Goal: Task Accomplishment & Management: Use online tool/utility

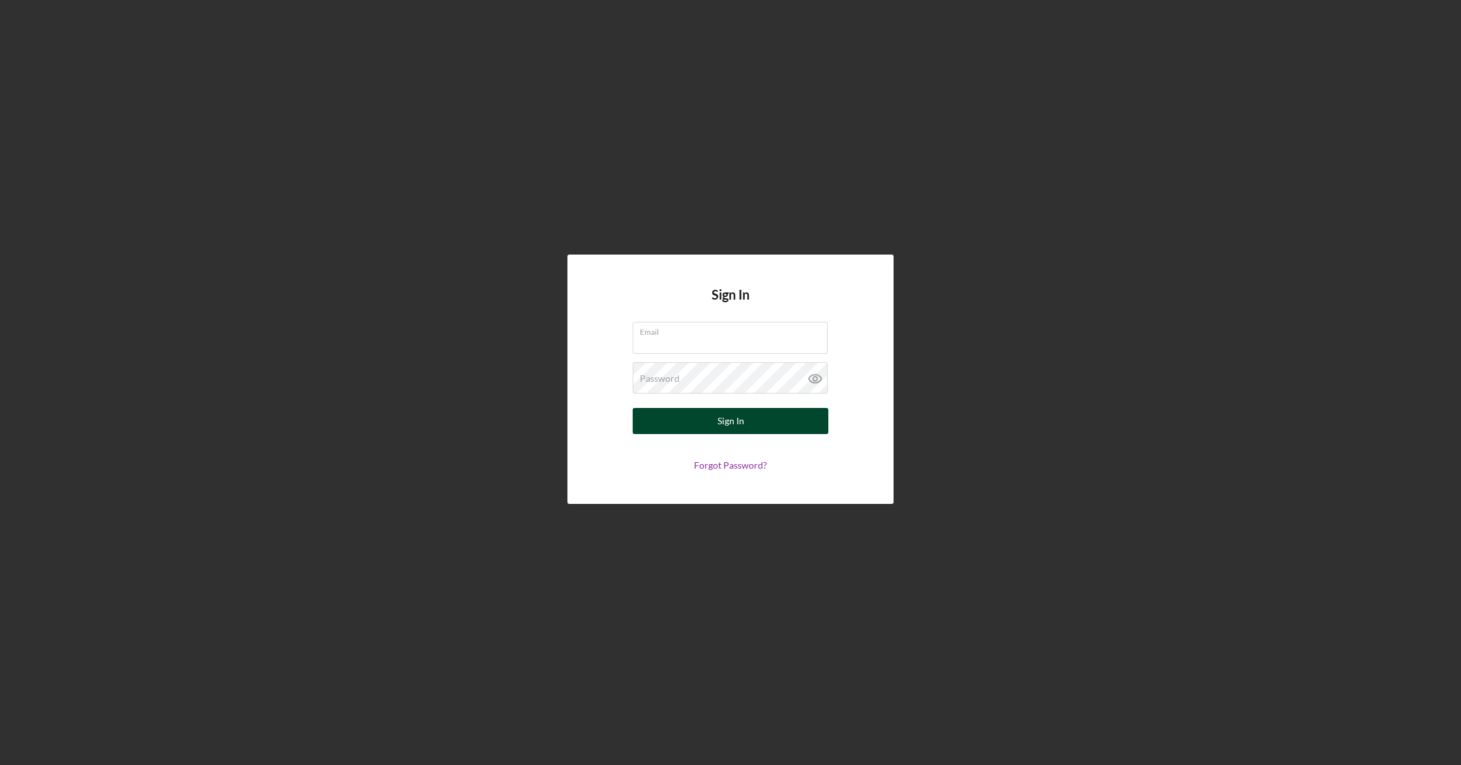
type input "[EMAIL_ADDRESS][DOMAIN_NAME]"
click at [737, 425] on div "Sign In" at bounding box center [731, 421] width 27 height 26
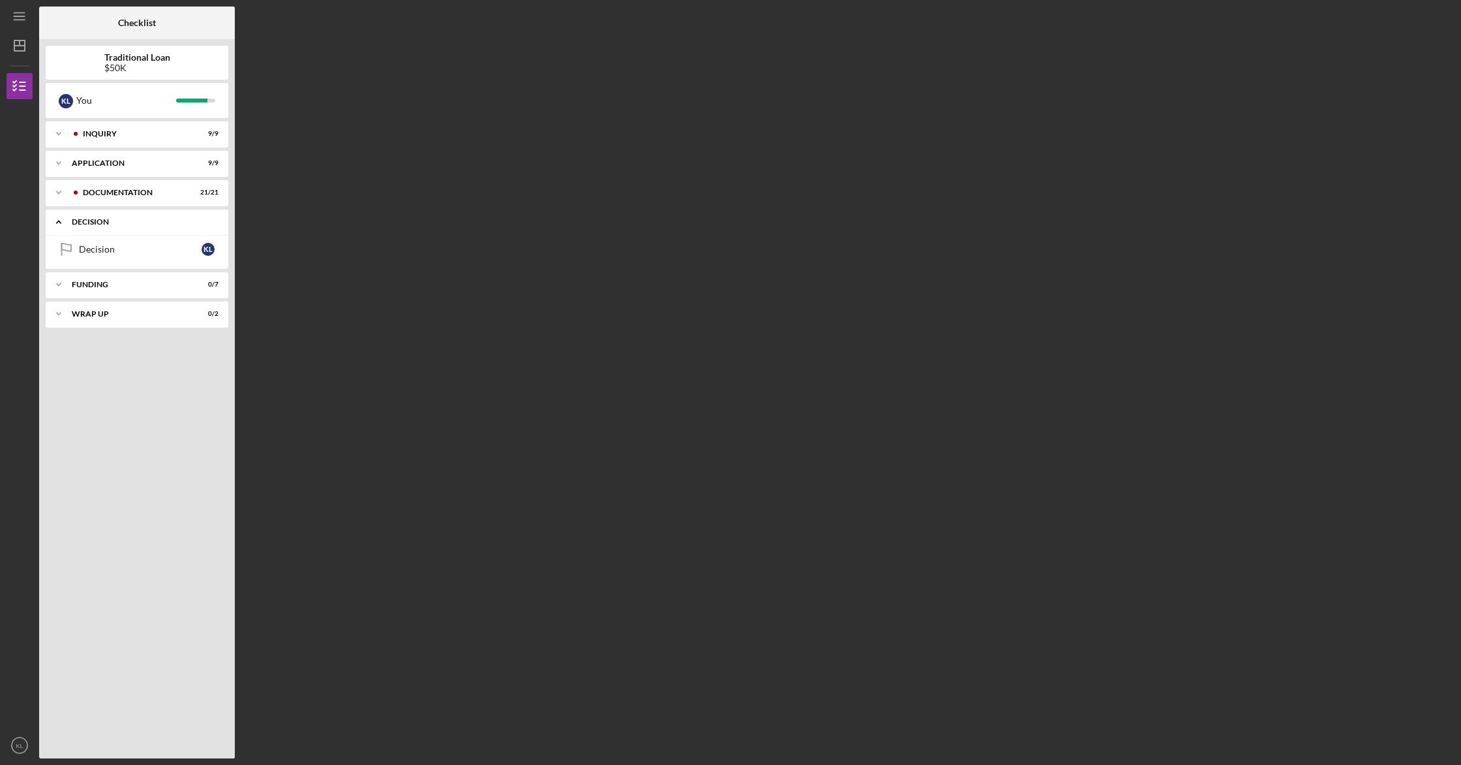
click at [189, 228] on div "Icon/Expander Decision 0 / 1" at bounding box center [137, 222] width 183 height 27
click at [143, 231] on div "Icon/Expander Decision 0 / 1" at bounding box center [137, 222] width 183 height 26
click at [181, 254] on link "Decision Decision K L" at bounding box center [137, 249] width 170 height 26
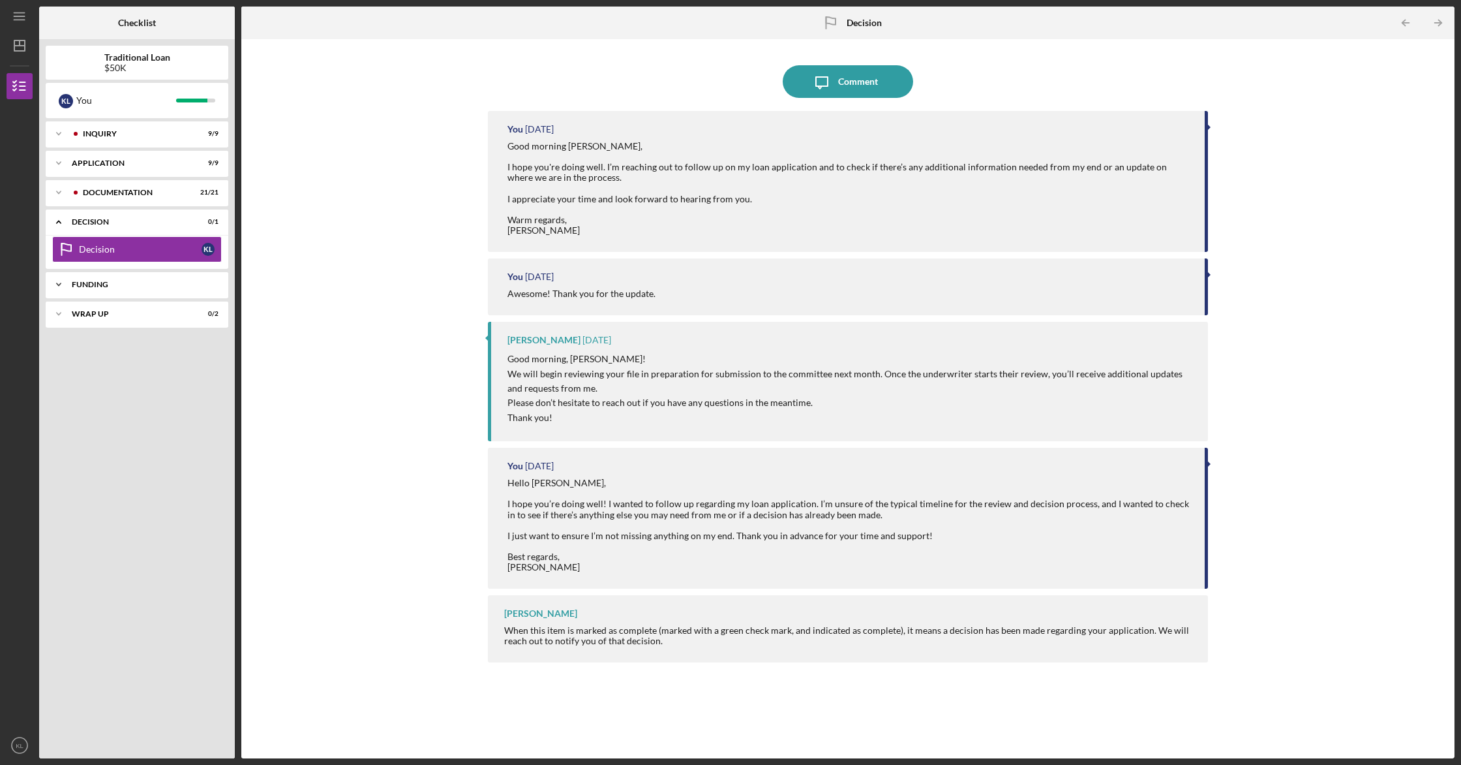
click at [80, 284] on div "Funding" at bounding box center [142, 285] width 140 height 8
